Goal: Browse casually

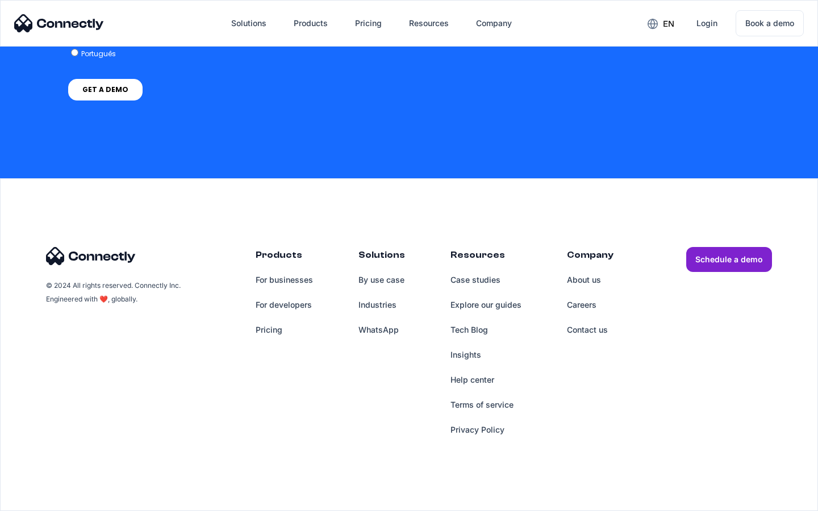
scroll to position [851, 0]
